Goal: Find specific page/section: Find specific page/section

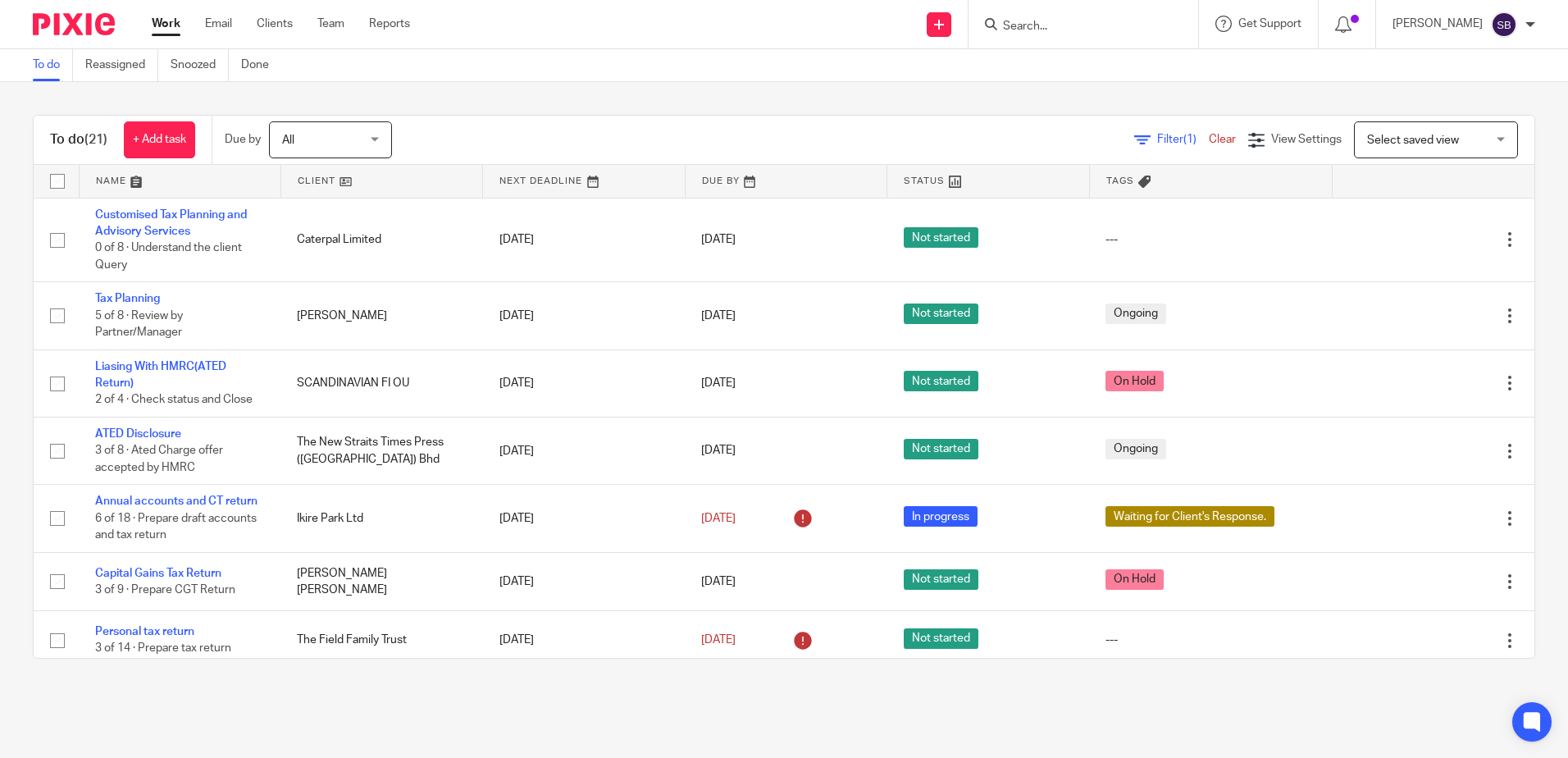
click at [1062, 24] on input "Search" at bounding box center [1075, 27] width 148 height 14
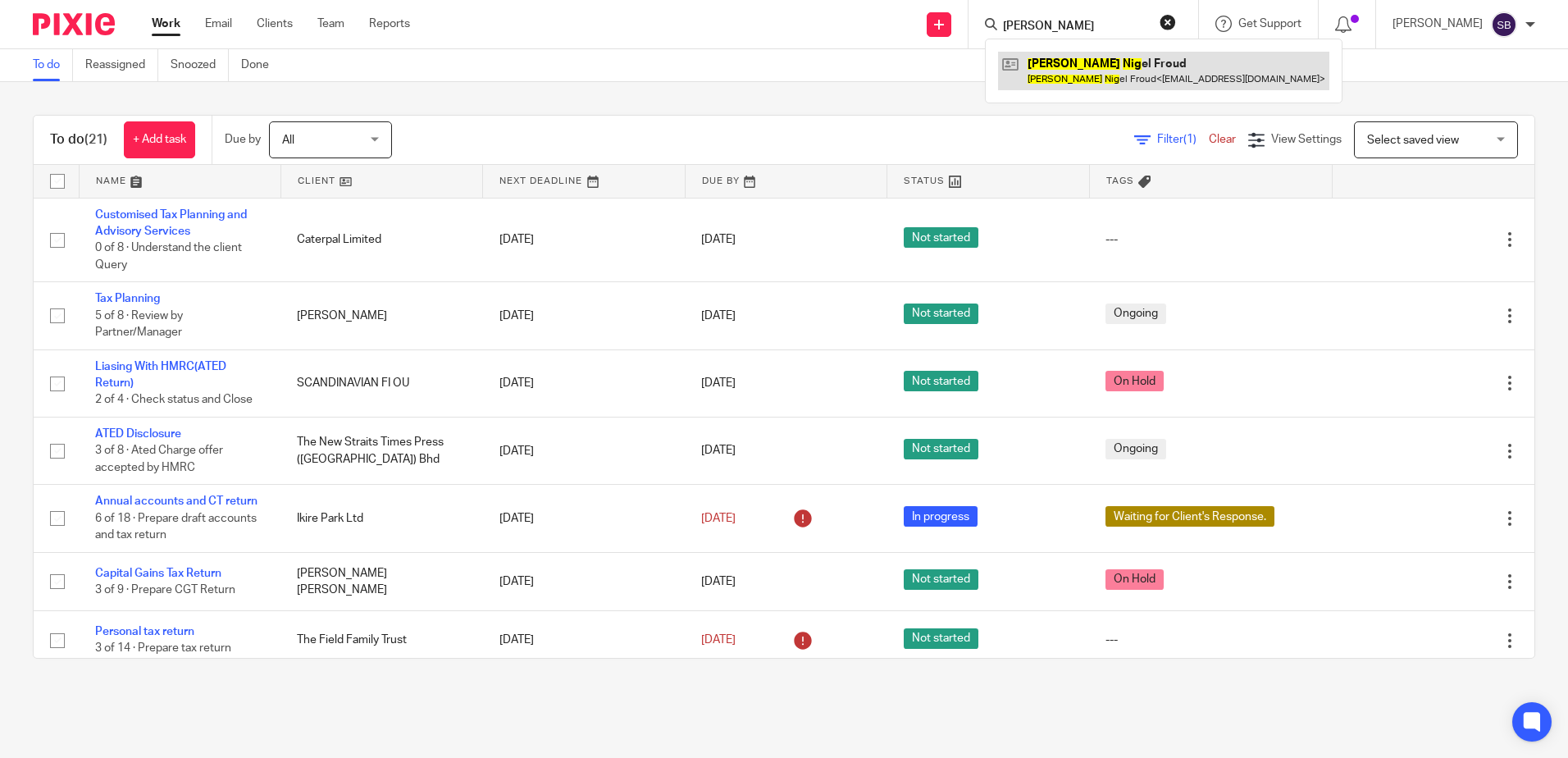
type input "peter nige"
click at [1090, 61] on link at bounding box center [1164, 70] width 331 height 38
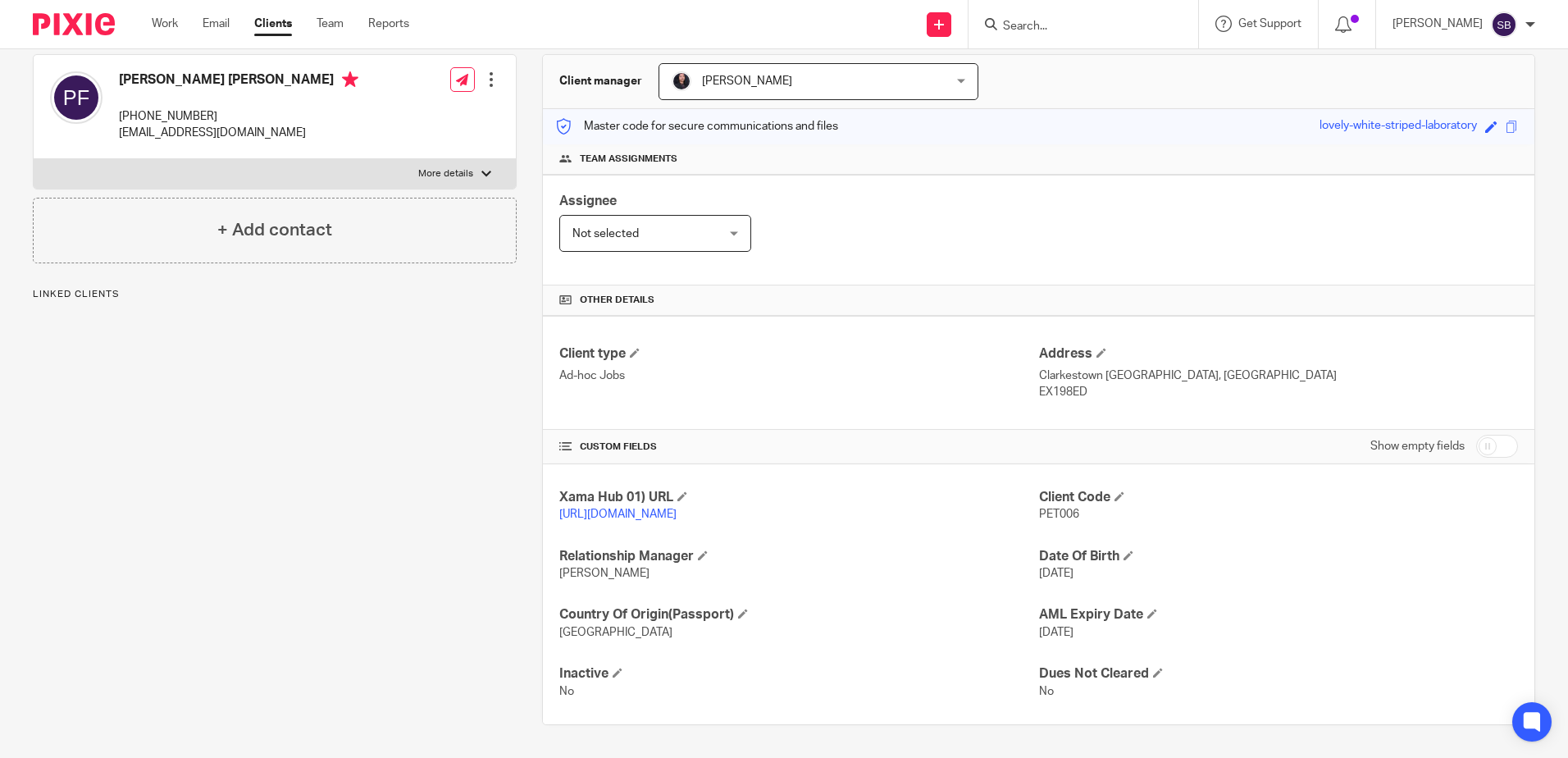
scroll to position [166, 0]
drag, startPoint x: 1084, startPoint y: 375, endPoint x: 1031, endPoint y: 376, distance: 53.0
click at [1039, 384] on p "EX198ED" at bounding box center [1278, 392] width 479 height 16
copy p "EX198ED"
click at [1091, 245] on div "Assignee Not selected Not selected Not selected [PERSON_NAME] [PERSON_NAME] [PE…" at bounding box center [1039, 230] width 992 height 111
